Goal: Task Accomplishment & Management: Use online tool/utility

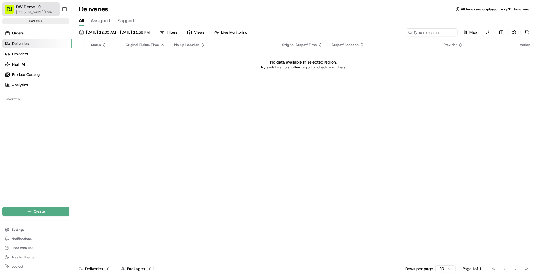
click at [28, 12] on span "[PERSON_NAME][EMAIL_ADDRESS][DOMAIN_NAME]" at bounding box center [36, 12] width 41 height 5
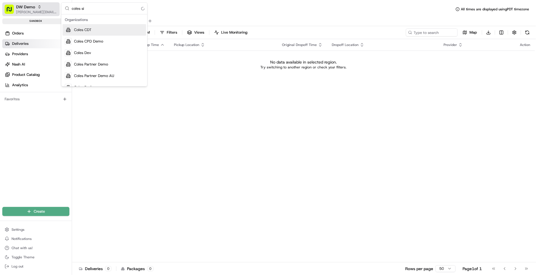
type input "coles sit"
